Goal: Navigation & Orientation: Find specific page/section

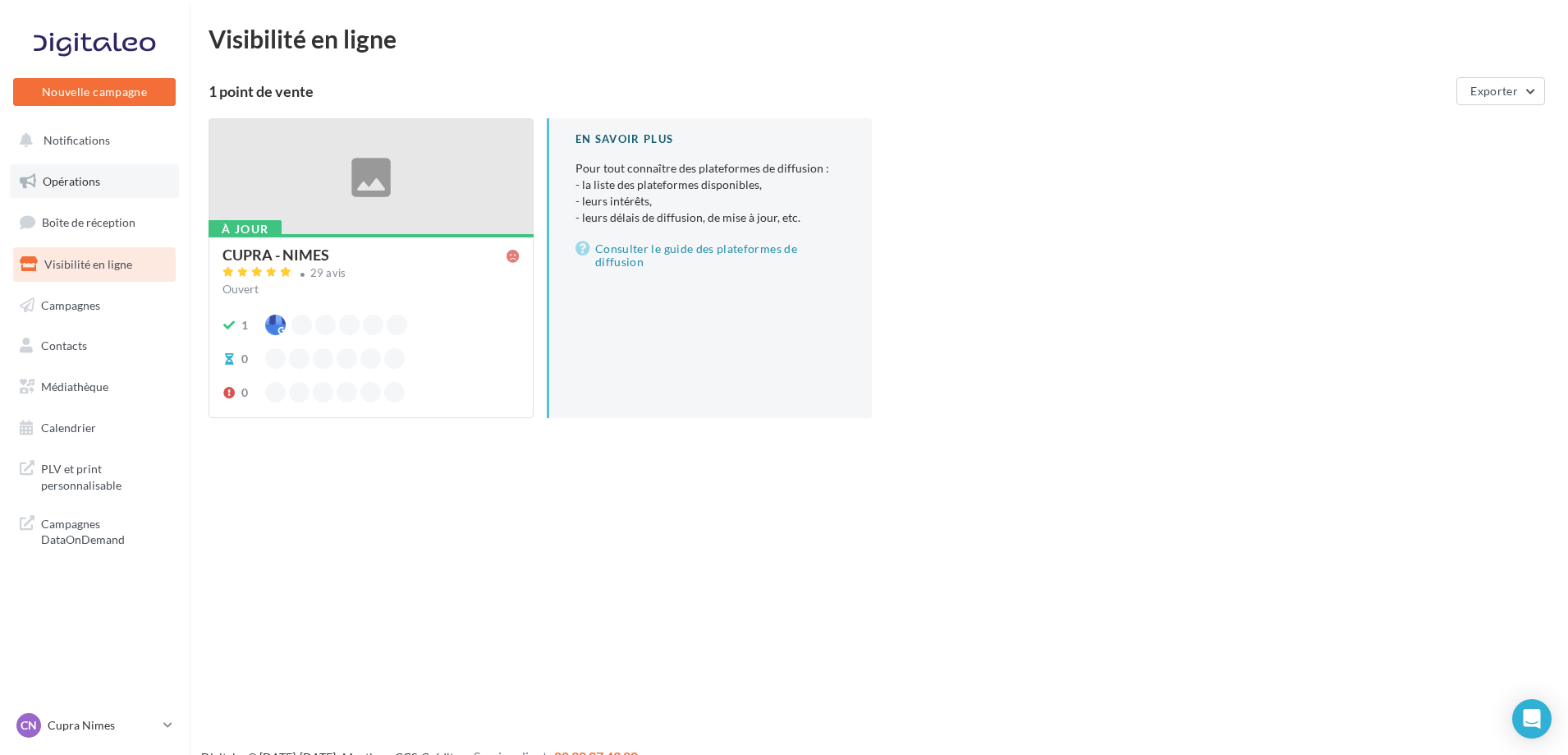
click at [96, 180] on span "Opérations" at bounding box center [71, 182] width 58 height 14
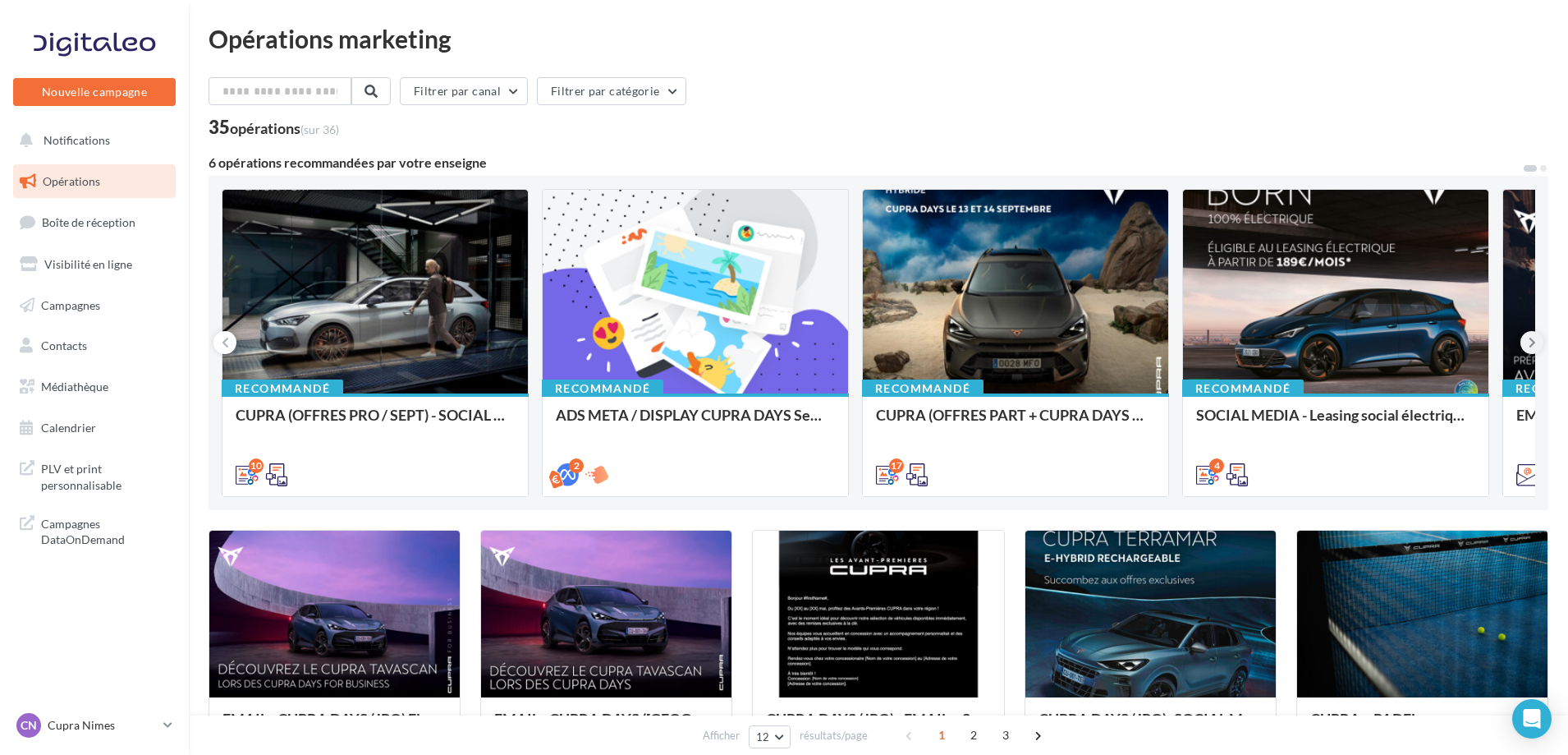
click at [1534, 342] on icon at bounding box center [1533, 343] width 7 height 16
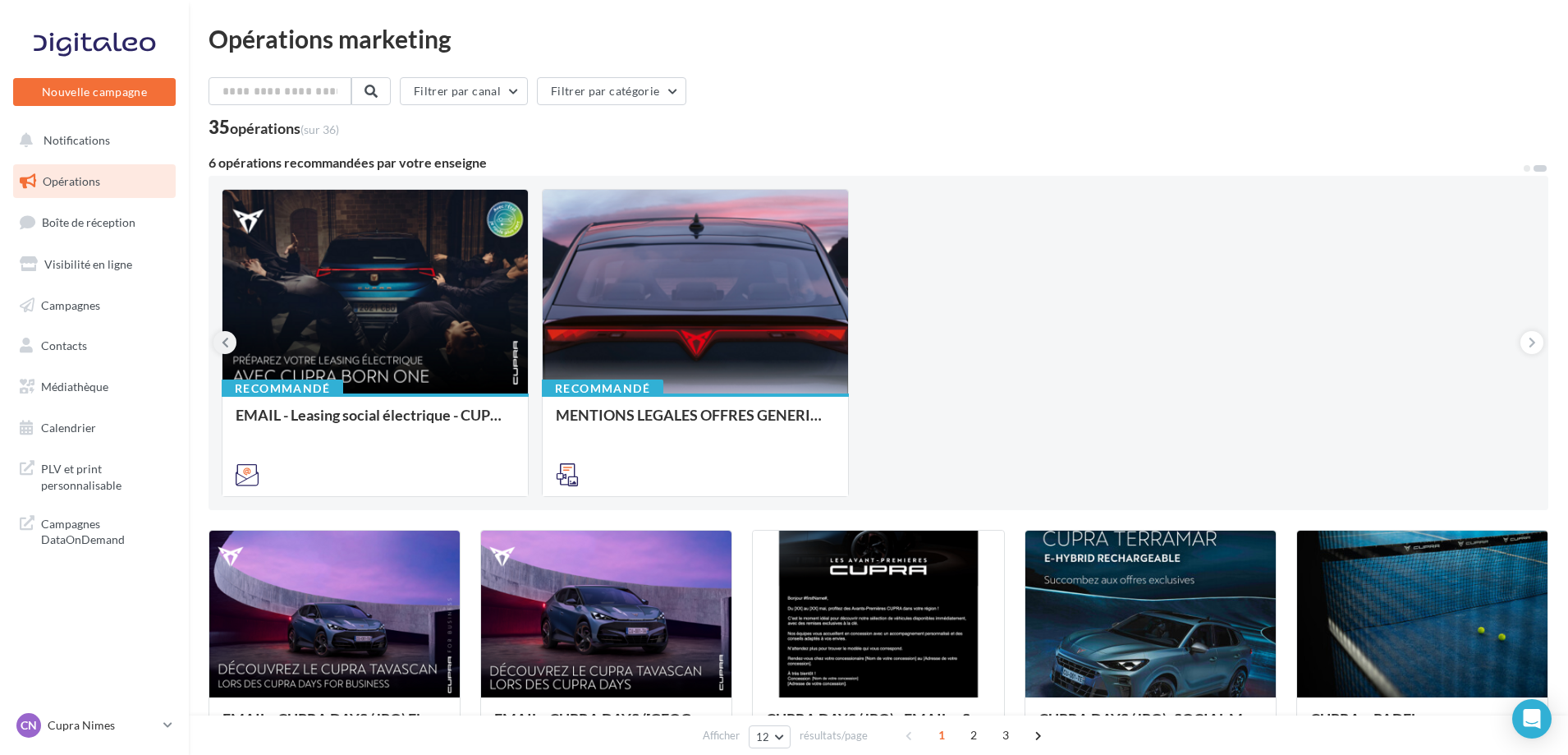
click at [232, 343] on button at bounding box center [225, 343] width 23 height 23
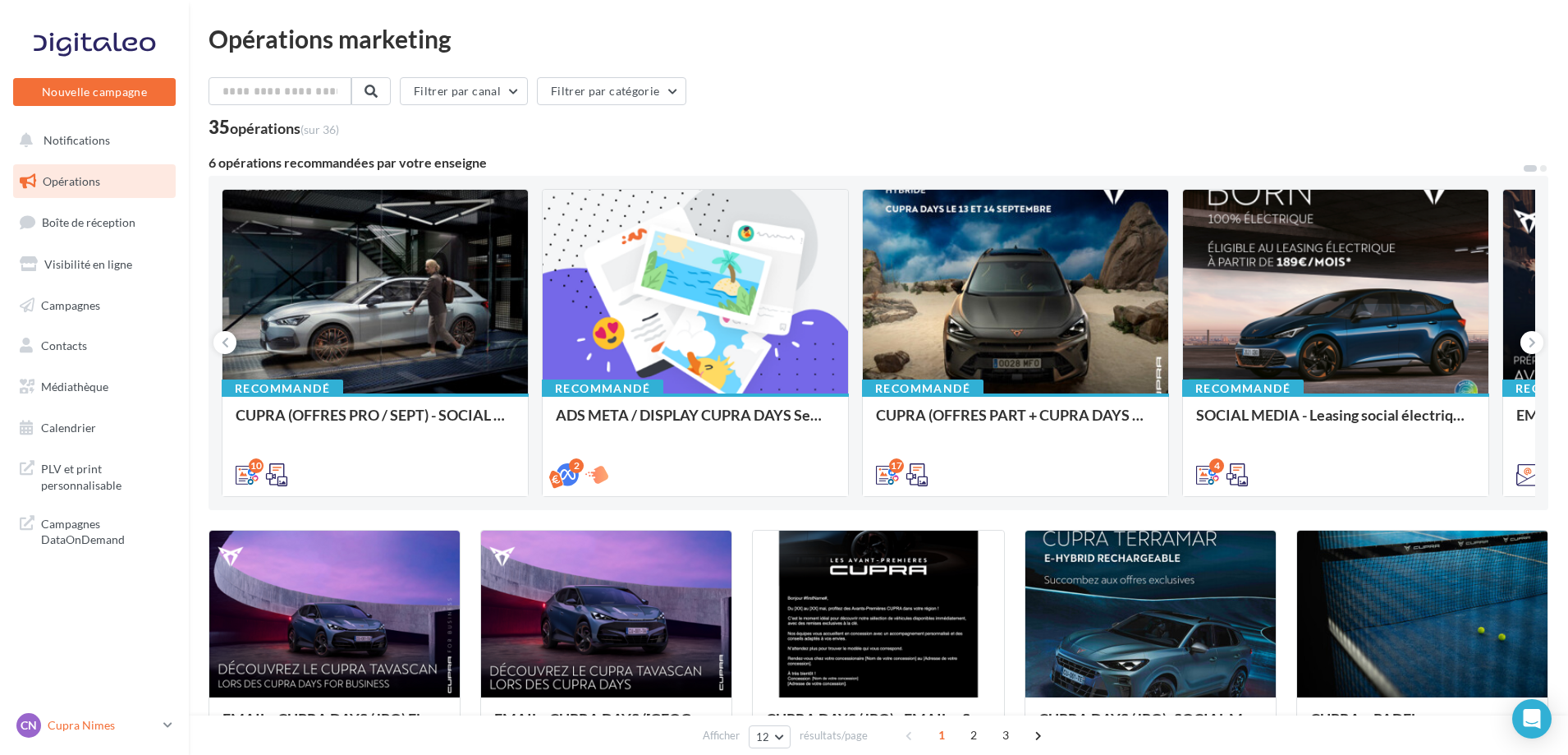
click at [148, 723] on p "Cupra Nimes" at bounding box center [102, 725] width 109 height 16
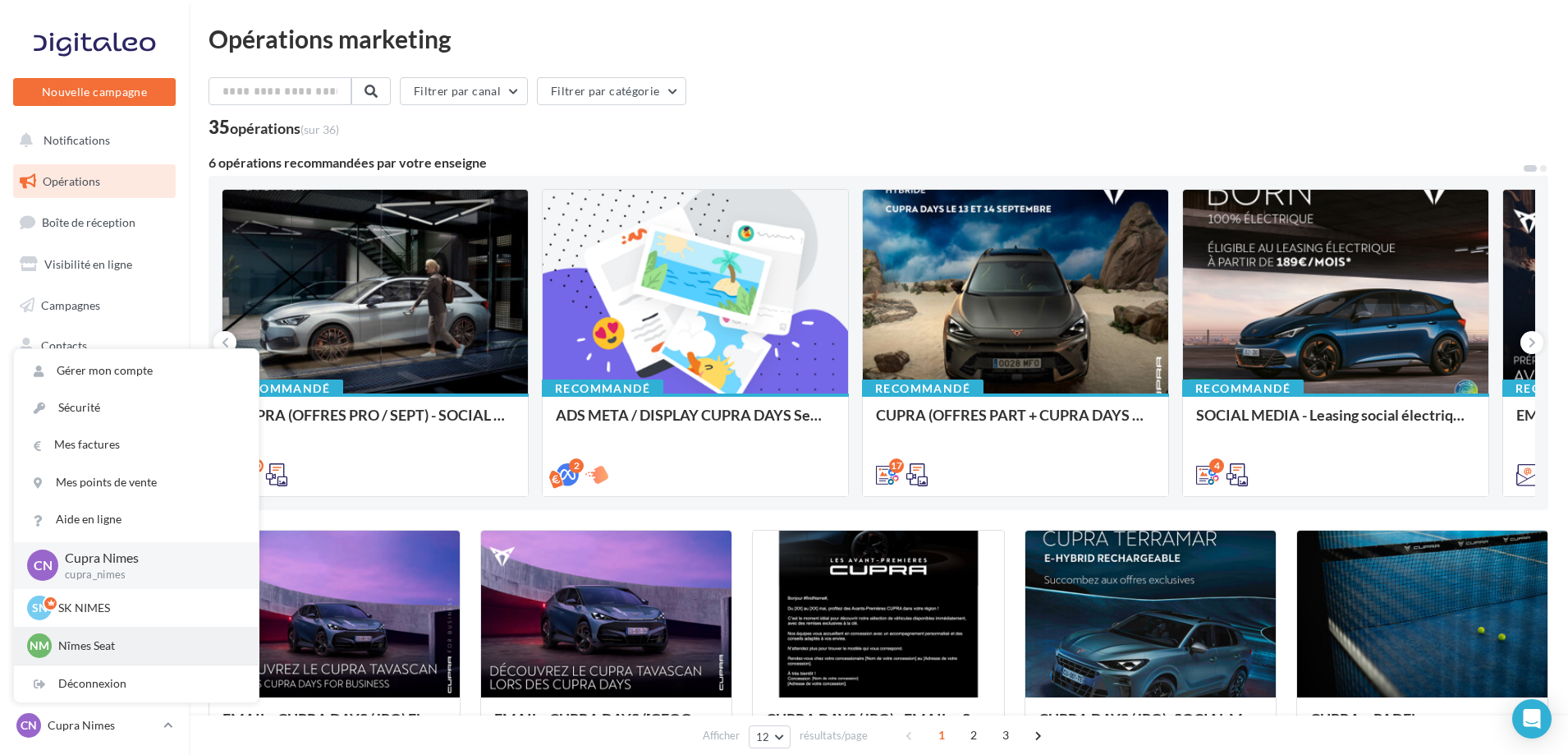
click at [91, 646] on p "Nîmes Seat" at bounding box center [148, 645] width 181 height 16
